Goal: Task Accomplishment & Management: Complete application form

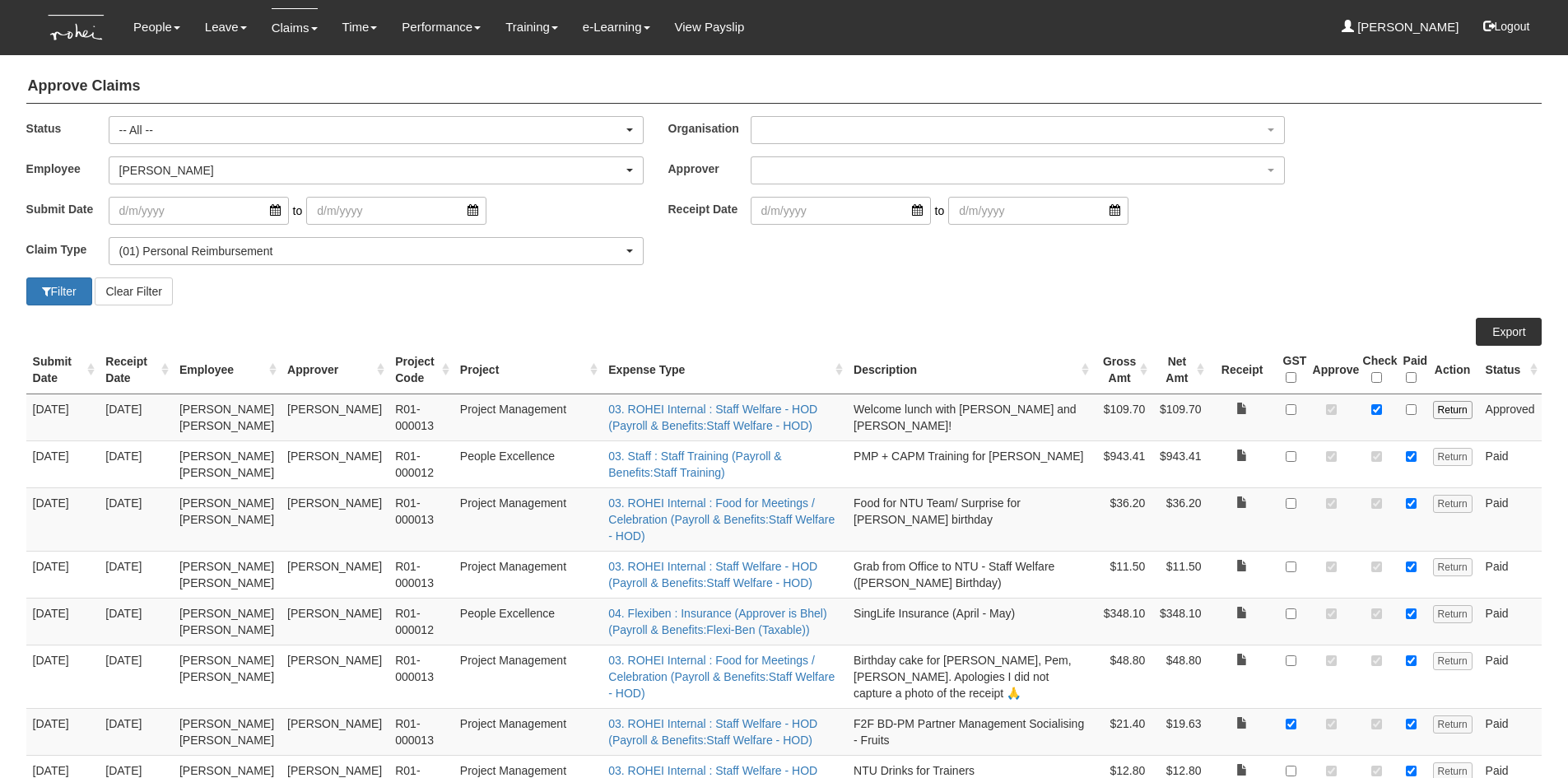
select select "All"
select select "1ae40e68-5a0c-4d70-b50e-45a4e5a72252"
select select "14"
select select "50"
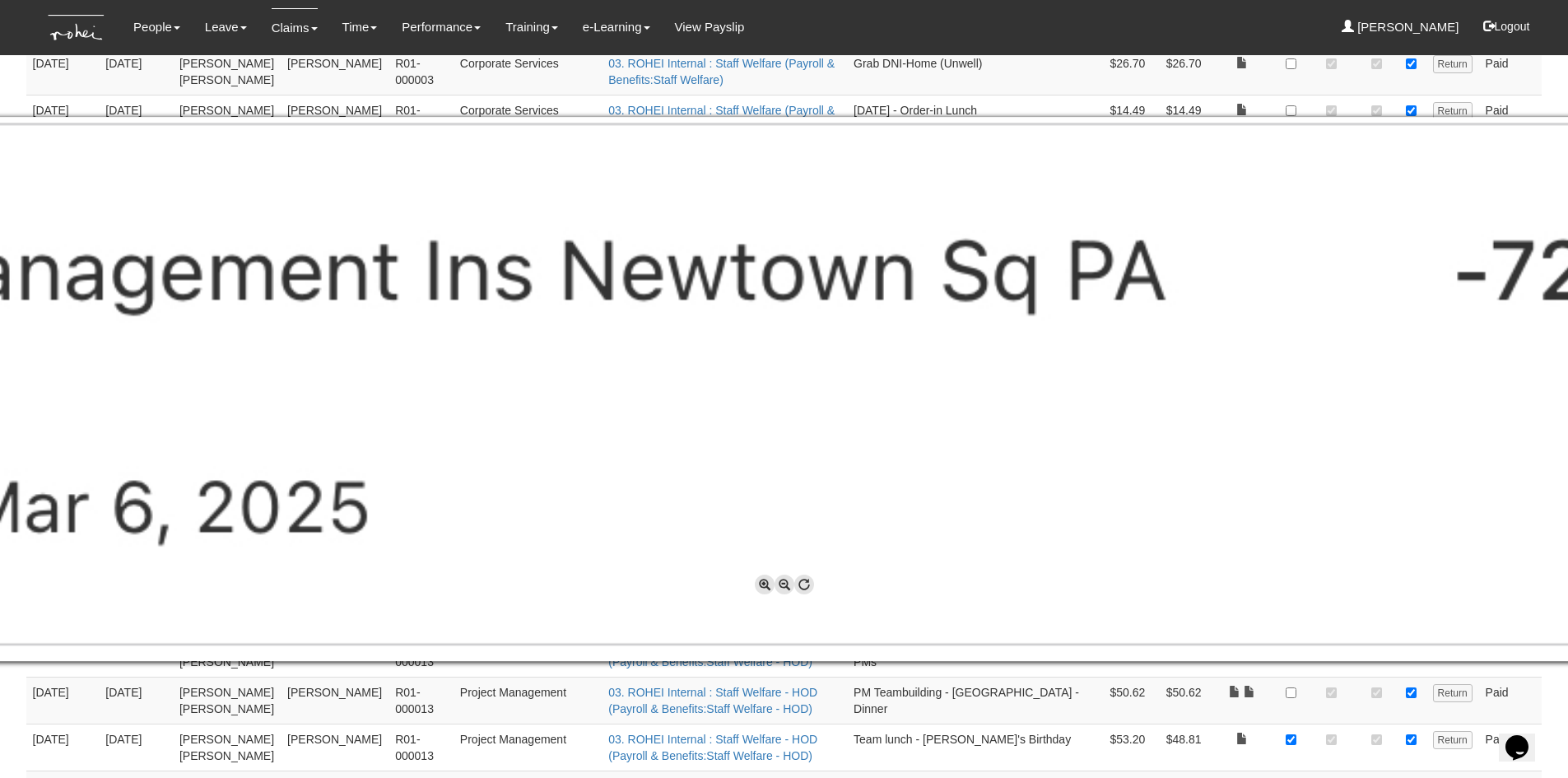
click at [521, 304] on img at bounding box center [784, 389] width 2552 height 545
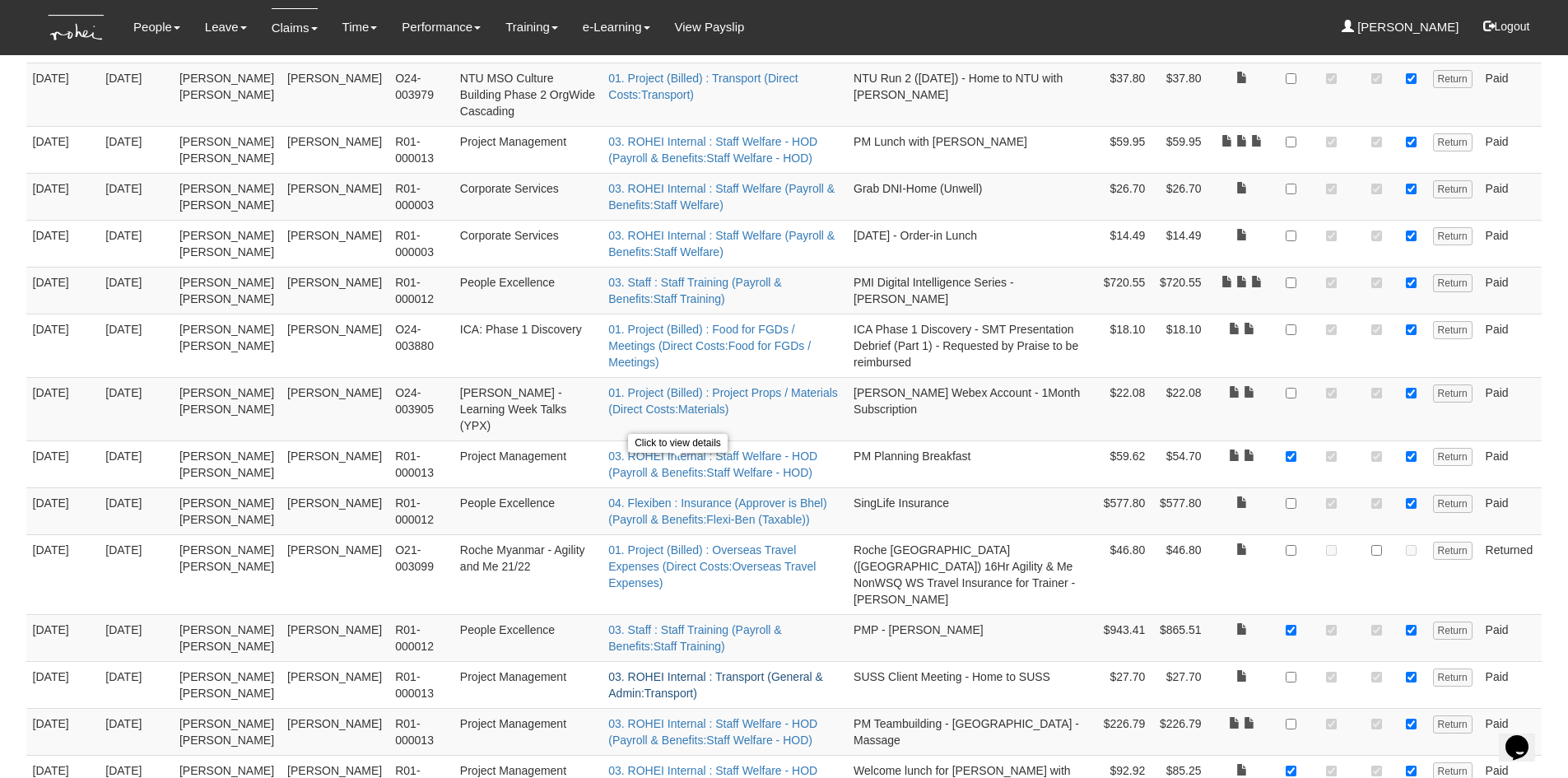
scroll to position [954, 0]
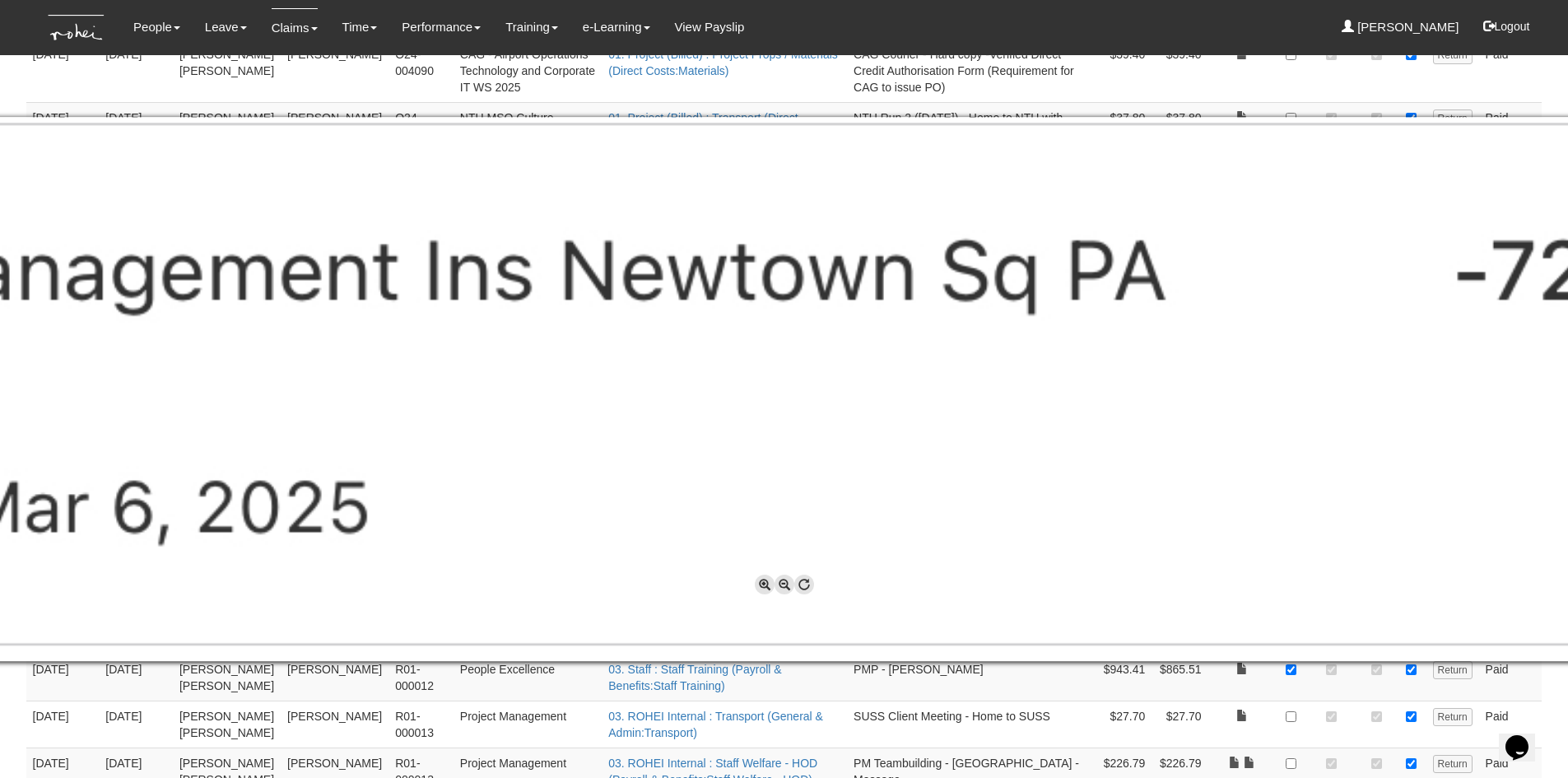
click at [1567, 692] on div at bounding box center [784, 389] width 1568 height 778
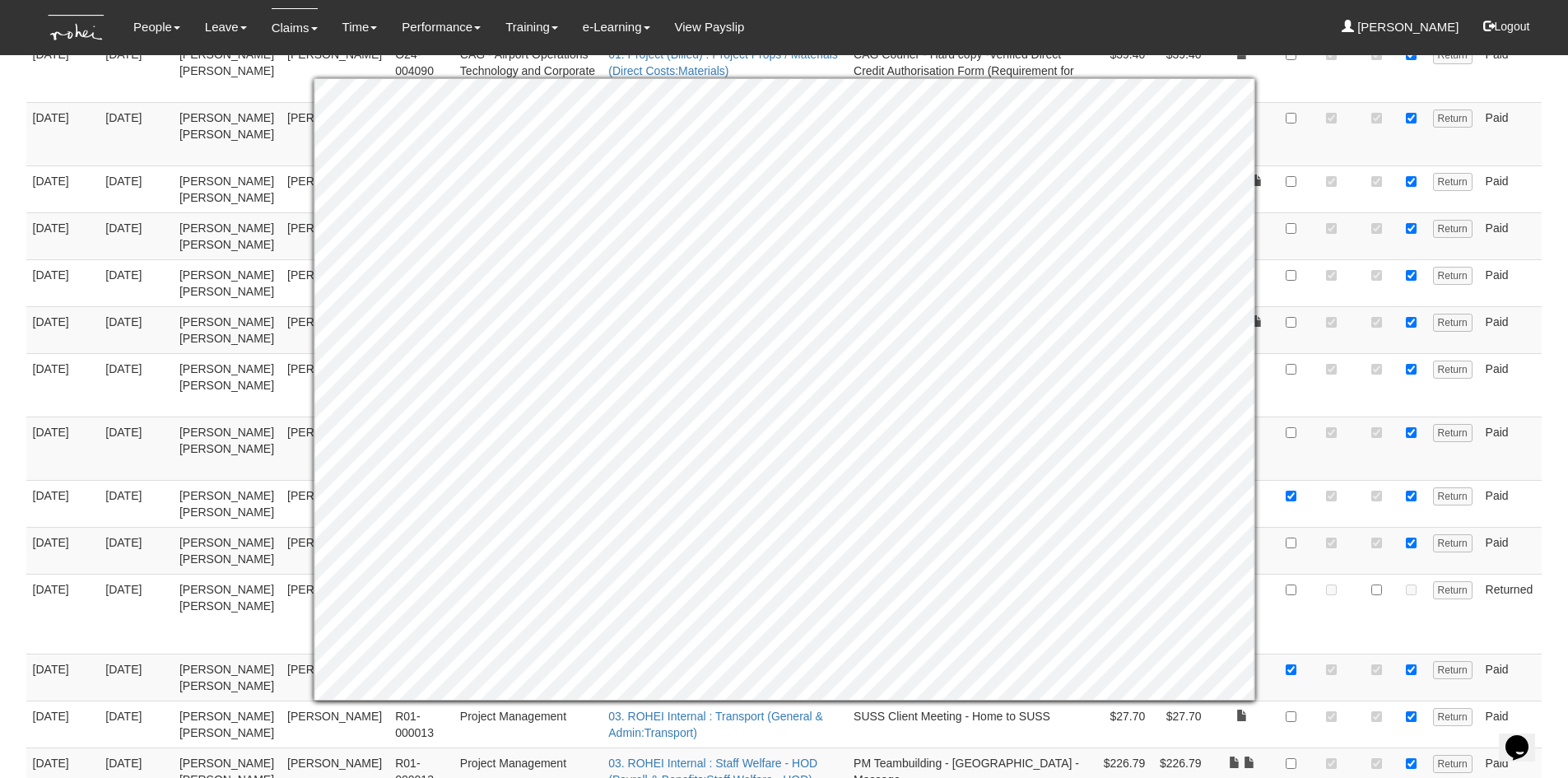
click at [1541, 417] on td "Paid" at bounding box center [1511, 448] width 63 height 63
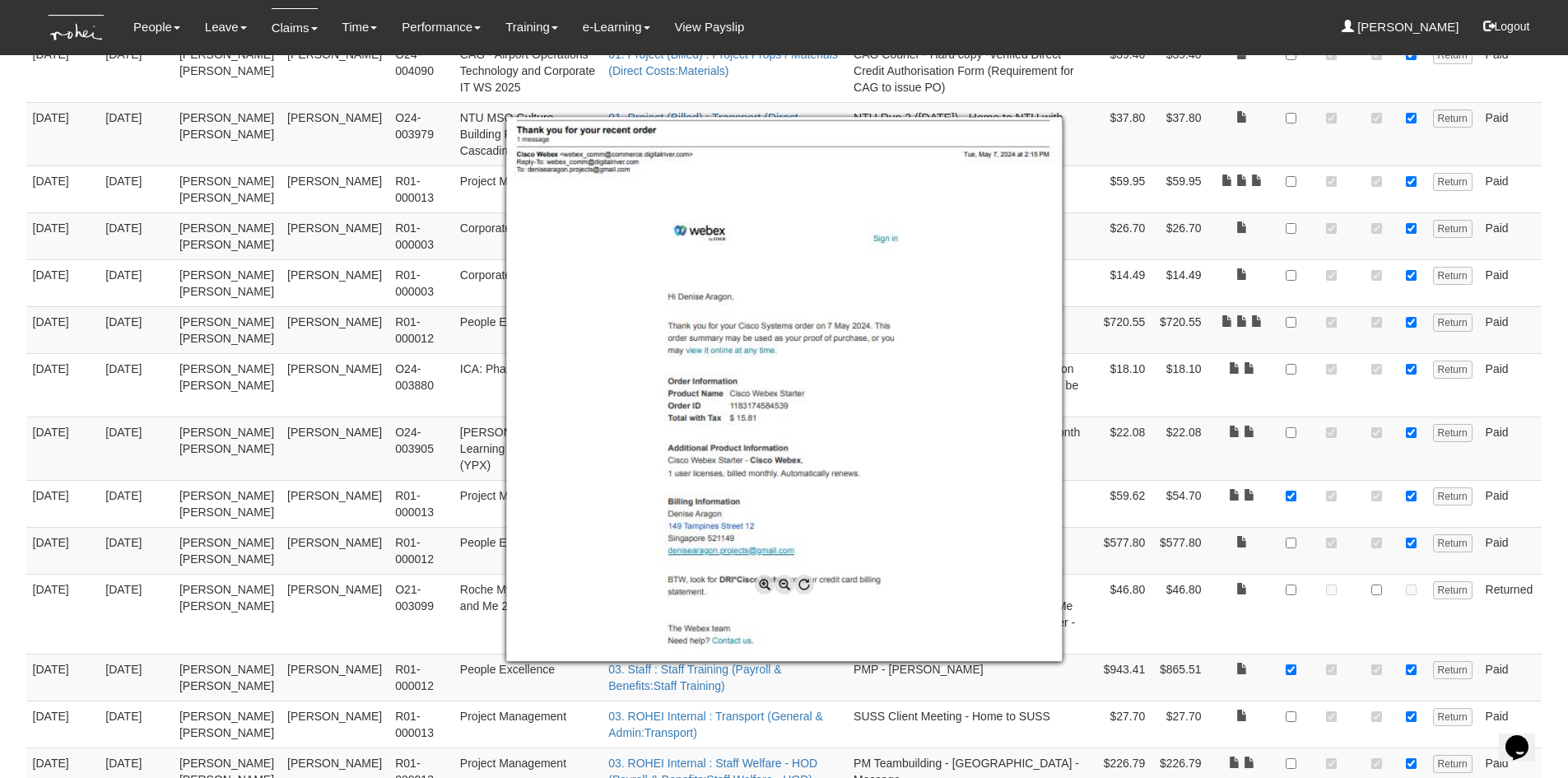
click at [1526, 341] on div at bounding box center [784, 389] width 1568 height 778
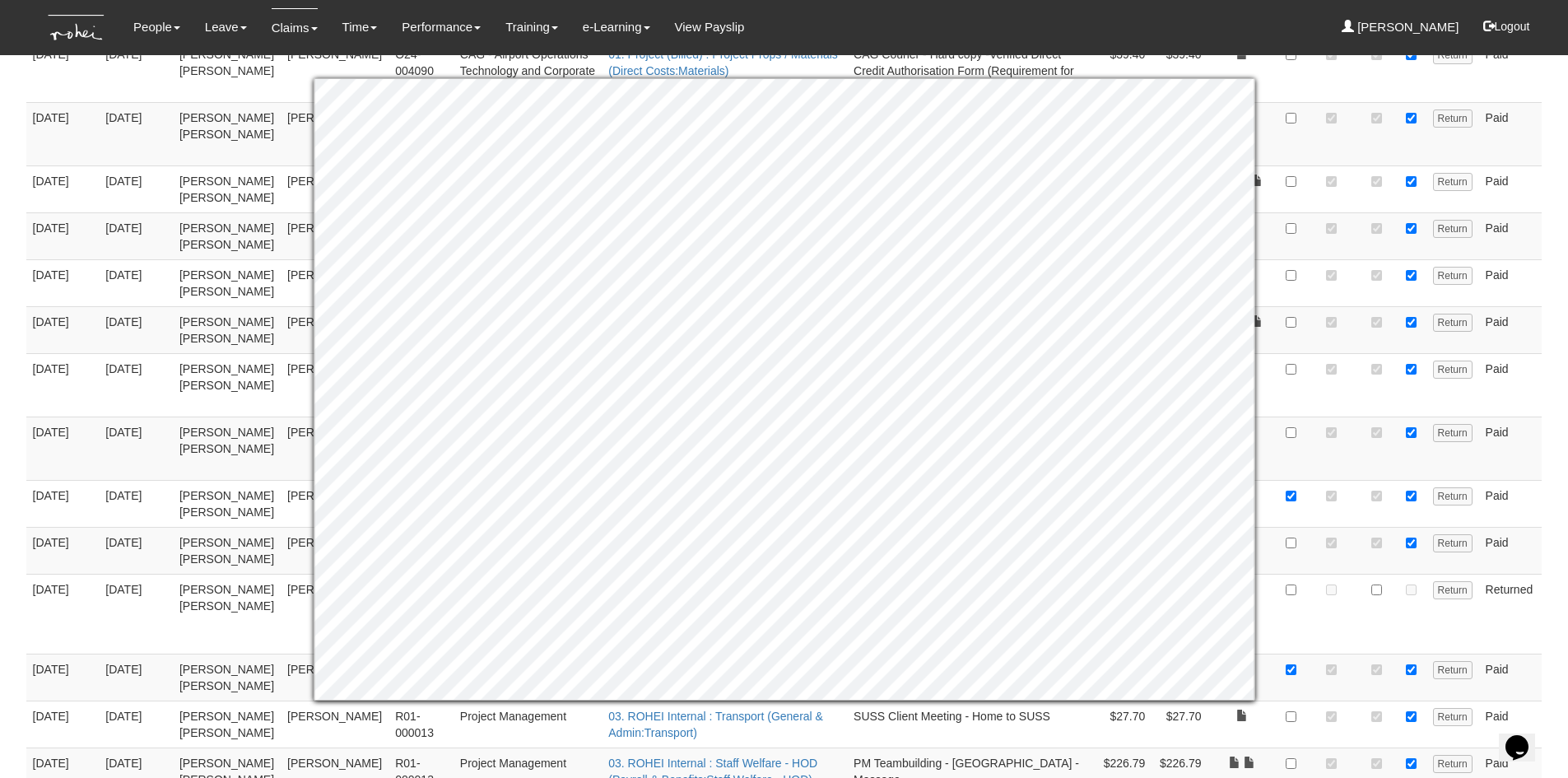
click at [1549, 324] on body "Toggle navigation People Personal Information Staff Directory Leave Apply for L…" at bounding box center [784, 660] width 1568 height 3226
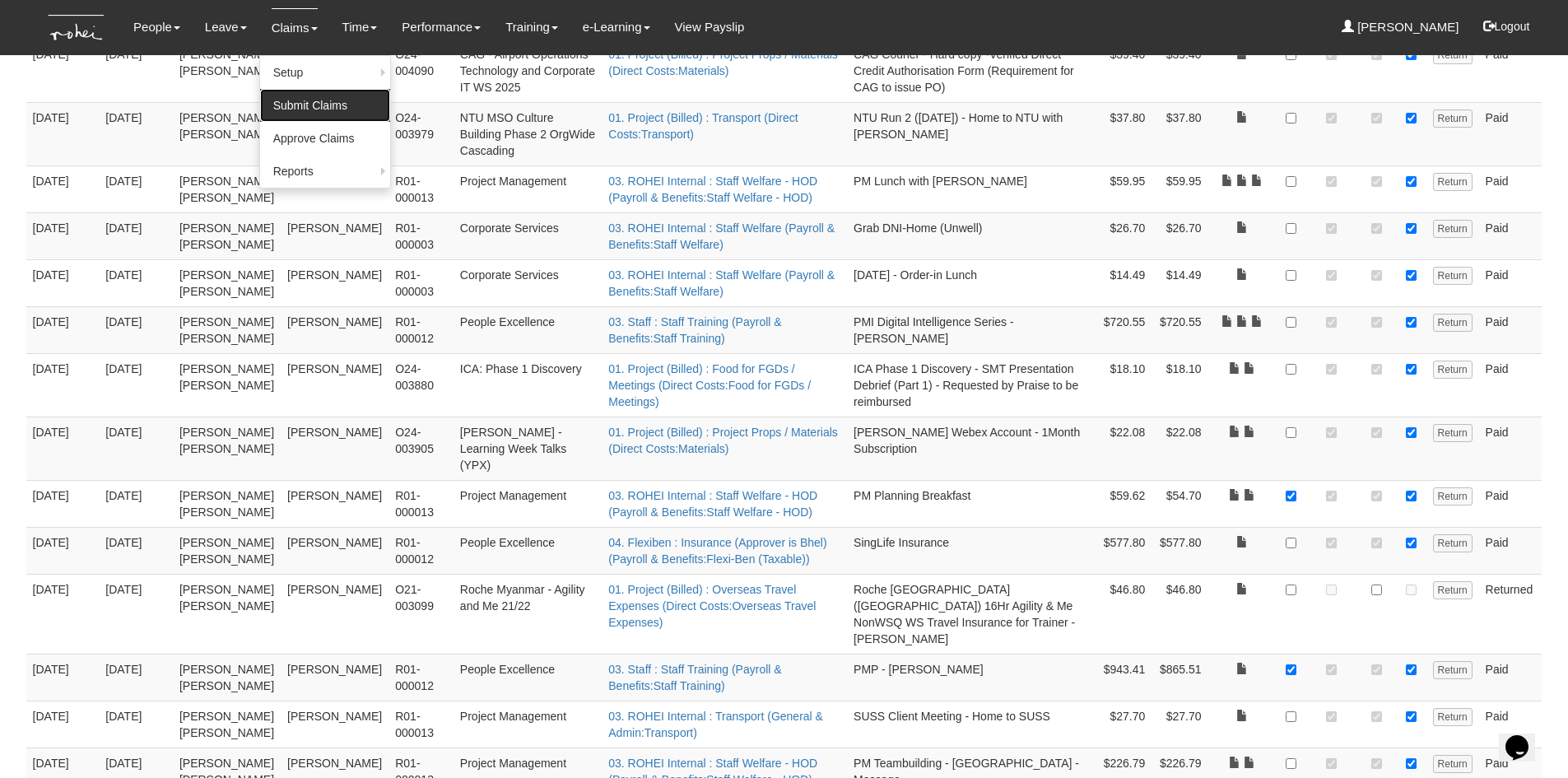
click at [309, 102] on link "Submit Claims" at bounding box center [325, 105] width 130 height 33
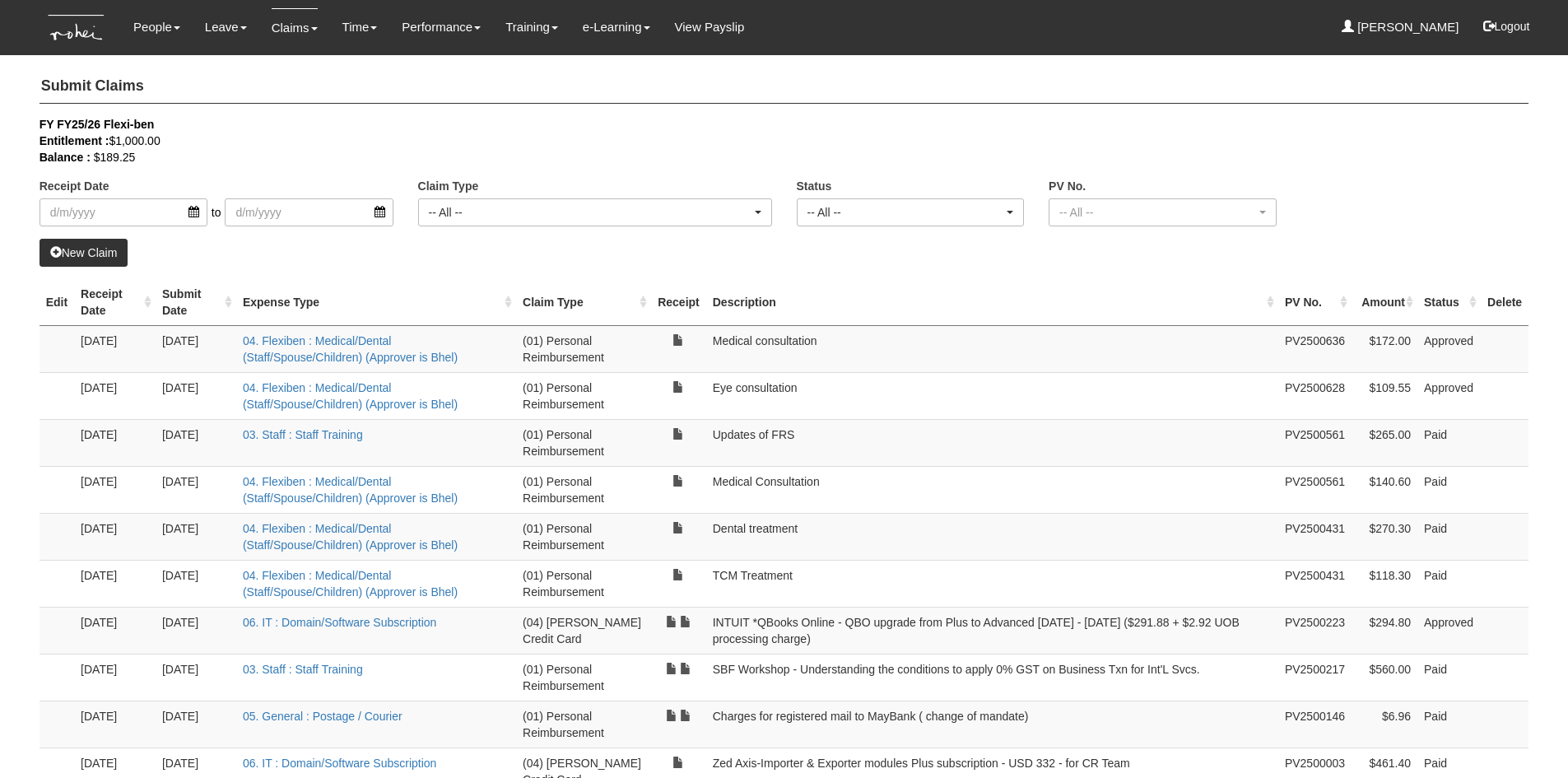
select select "50"
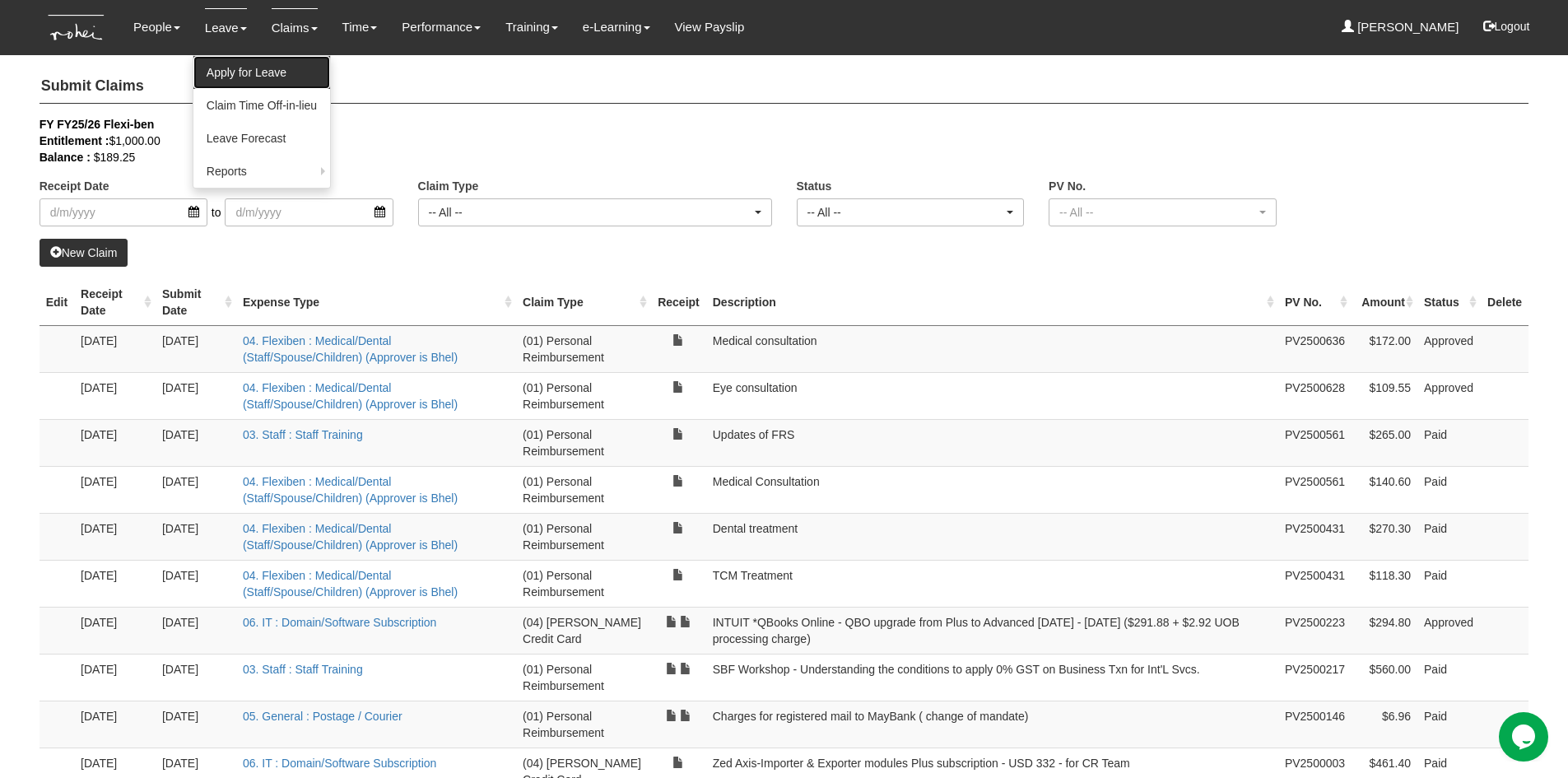
click at [236, 86] on link "Apply for Leave" at bounding box center [261, 72] width 136 height 33
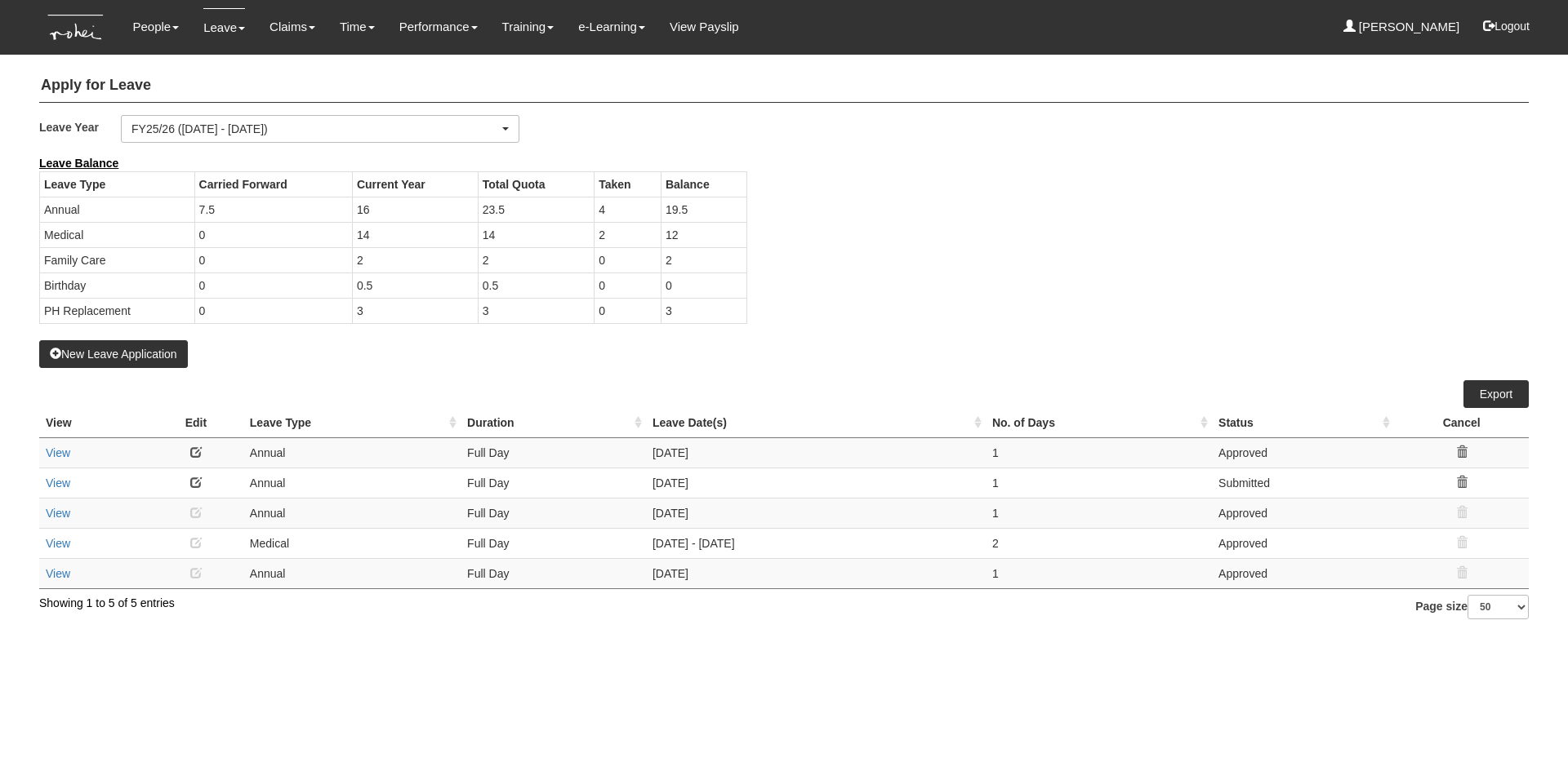
select select "50"
click at [663, 363] on div "New Leave Application" at bounding box center [783, 262] width 1489 height 213
click at [321, 110] on link "Submit Claims" at bounding box center [322, 104] width 129 height 33
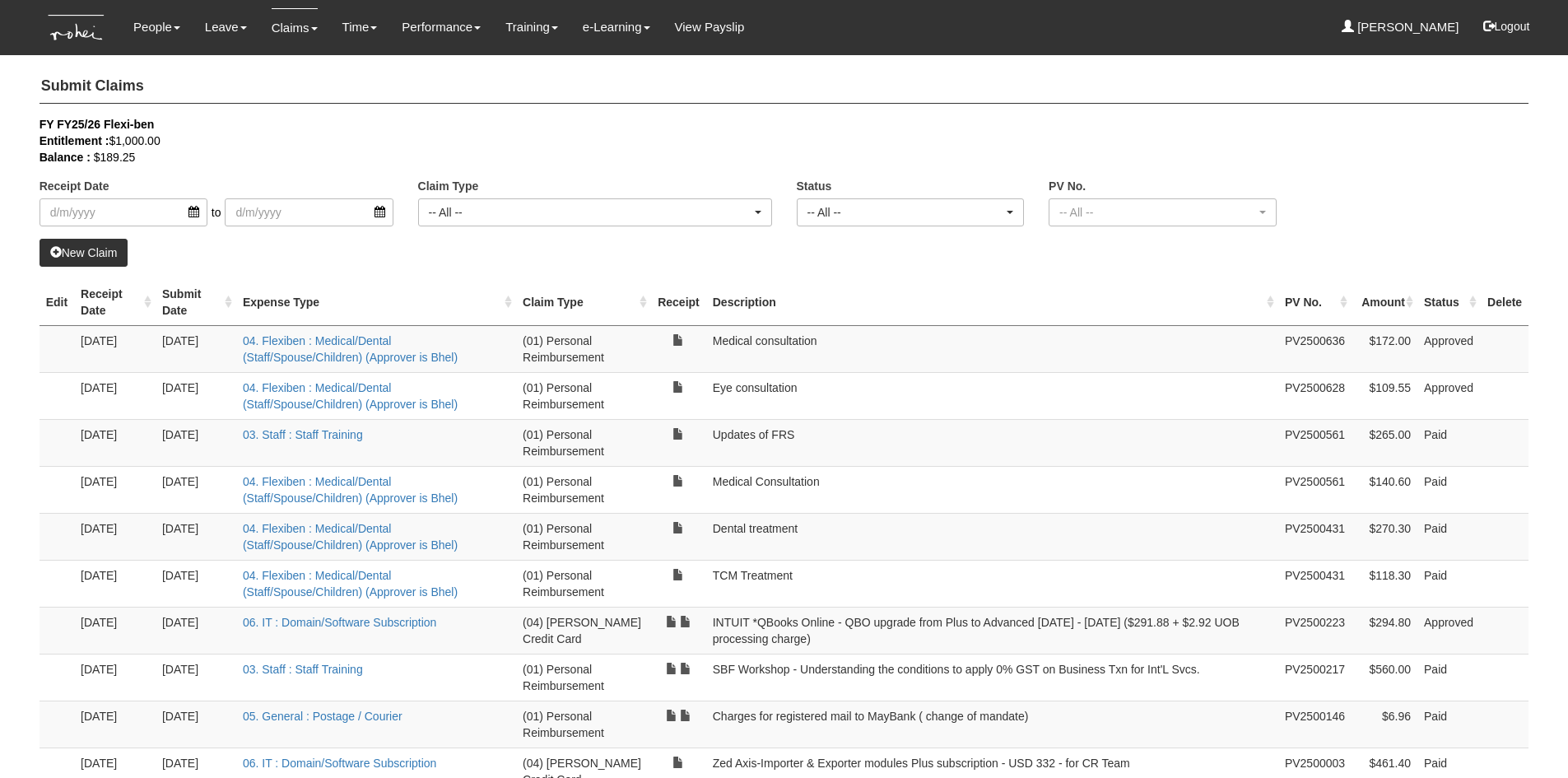
select select "50"
